Goal: Information Seeking & Learning: Learn about a topic

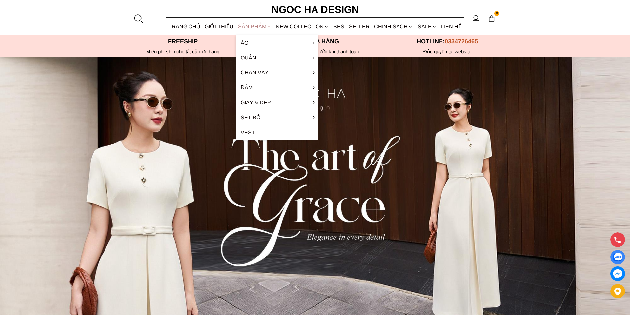
click at [243, 27] on div "SẢN PHẨM" at bounding box center [255, 27] width 38 height 18
click at [257, 26] on div "SẢN PHẨM" at bounding box center [255, 27] width 38 height 18
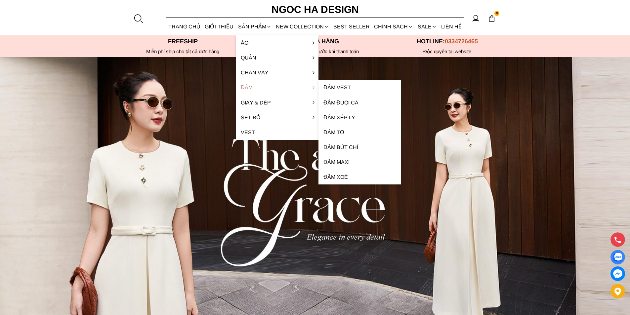
click at [251, 88] on link "Đầm" at bounding box center [277, 87] width 83 height 15
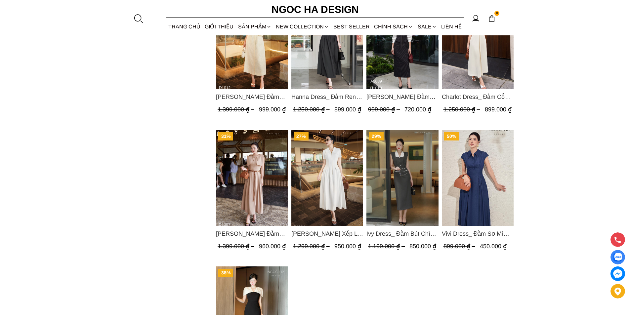
scroll to position [629, 0]
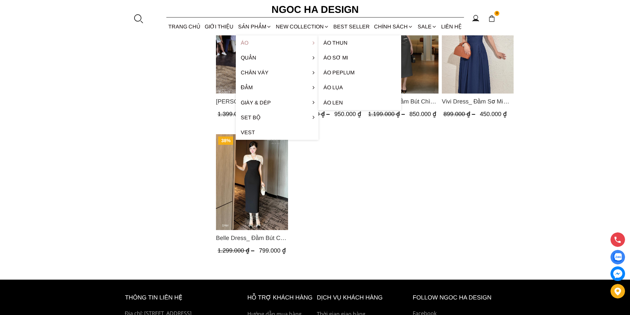
click at [249, 44] on link "Áo" at bounding box center [277, 42] width 83 height 15
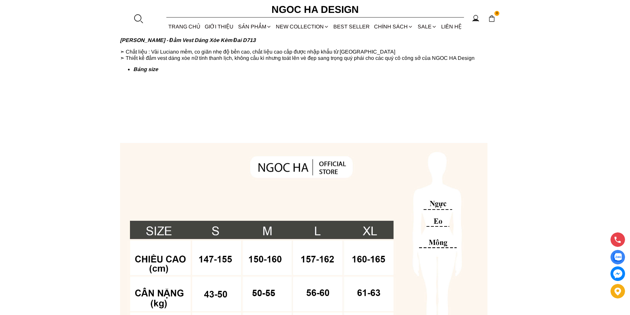
scroll to position [496, 0]
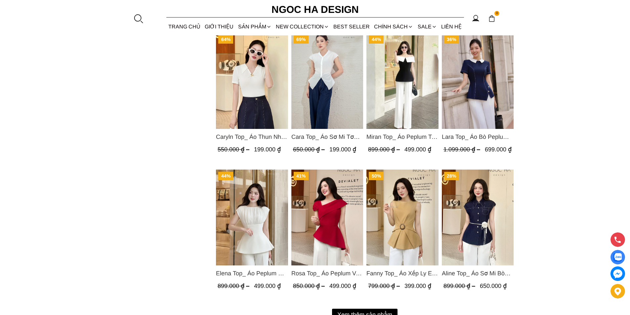
scroll to position [794, 0]
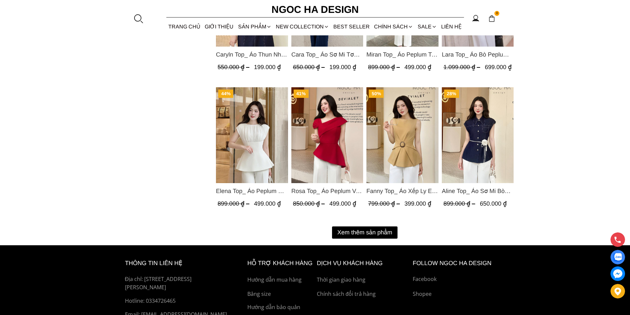
click at [366, 230] on button "Xem thêm sản phẩm" at bounding box center [365, 233] width 66 height 12
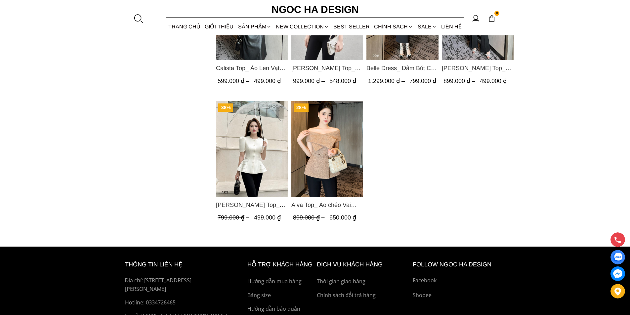
scroll to position [1522, 0]
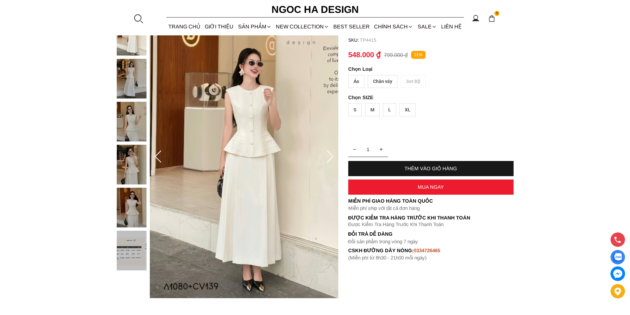
scroll to position [66, 0]
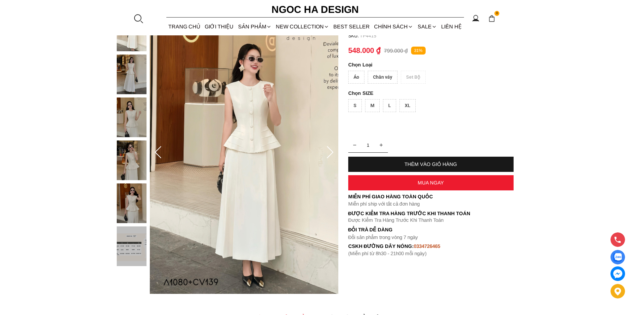
click at [389, 76] on div "Chân váy" at bounding box center [383, 77] width 30 height 13
click at [412, 108] on div "XL" at bounding box center [408, 105] width 16 height 13
click at [358, 76] on div "Áo" at bounding box center [356, 77] width 16 height 13
